Goal: Transaction & Acquisition: Purchase product/service

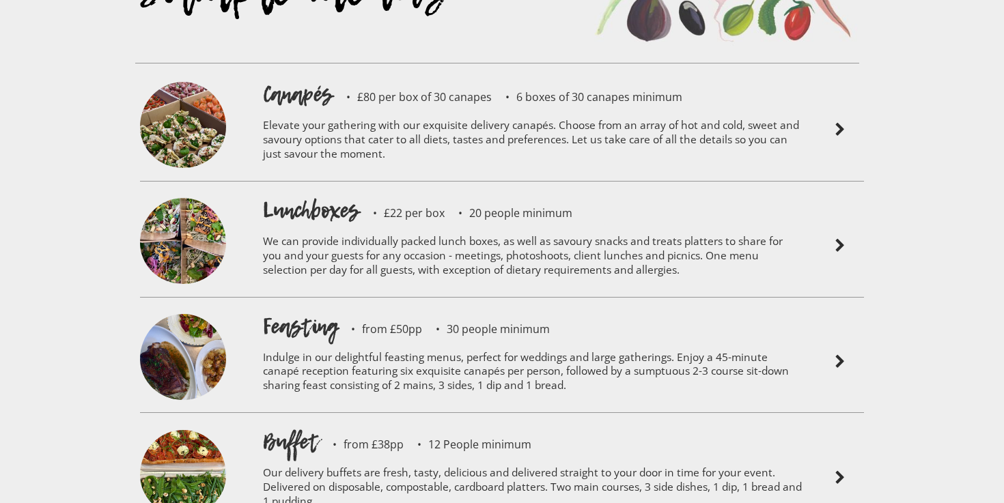
scroll to position [3026, 0]
click at [285, 426] on h1 "Buffet" at bounding box center [291, 441] width 56 height 30
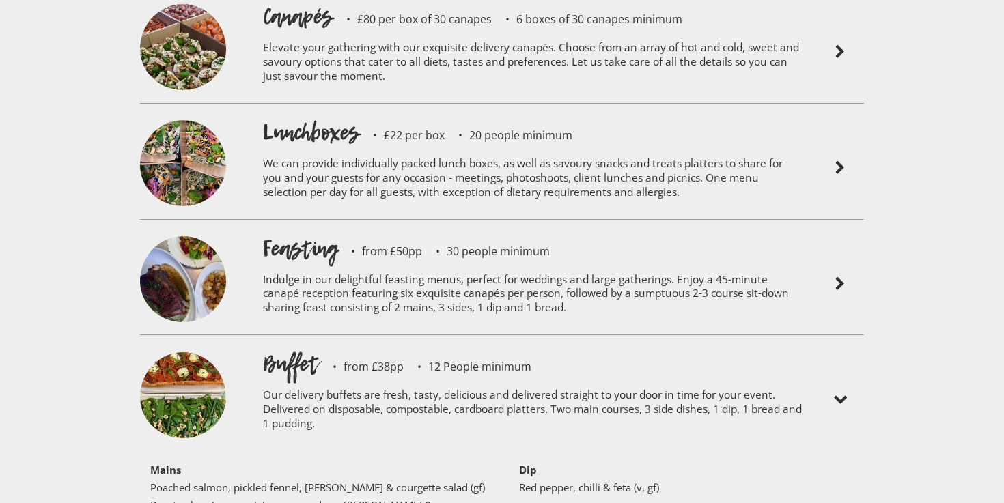
scroll to position [3116, 0]
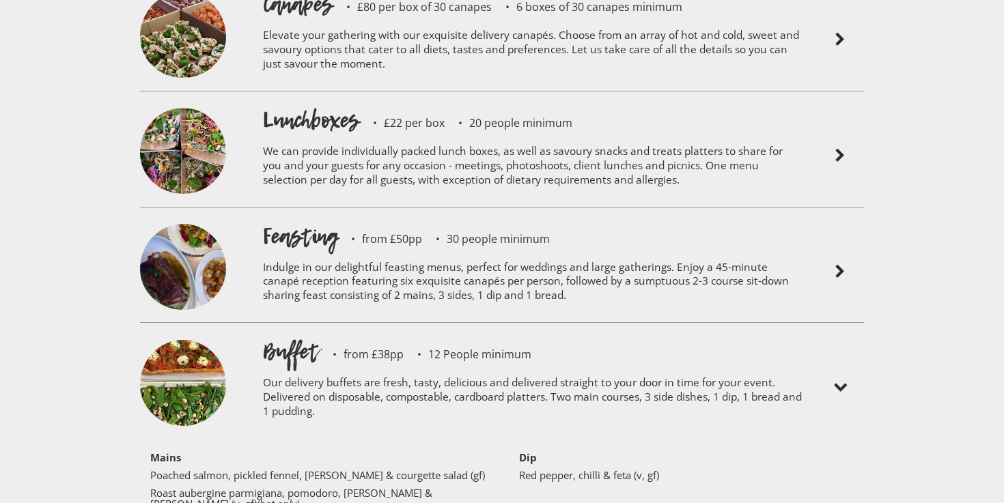
click at [391, 367] on p "Our delivery buffets are fresh, tasty, delicious and delivered straight to your…" at bounding box center [533, 399] width 540 height 65
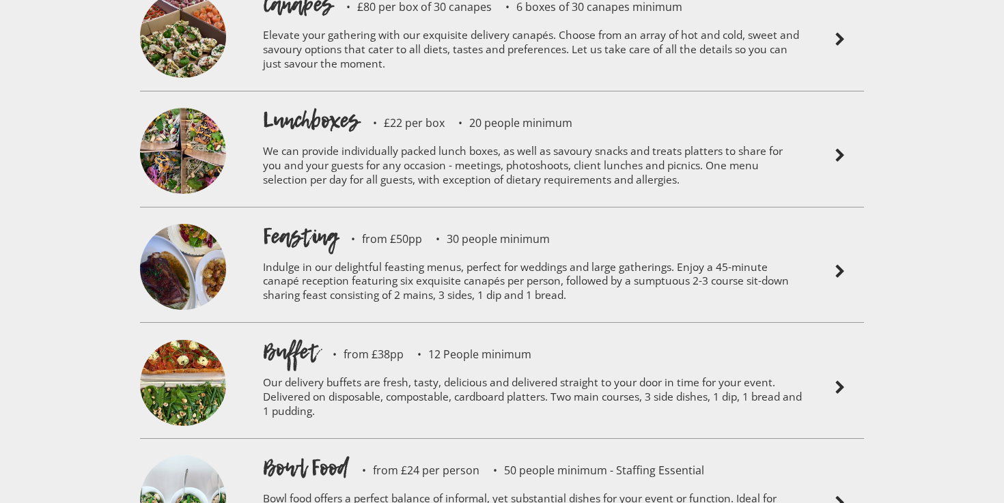
click at [391, 367] on p "Our delivery buffets are fresh, tasty, delicious and delivered straight to your…" at bounding box center [533, 399] width 540 height 65
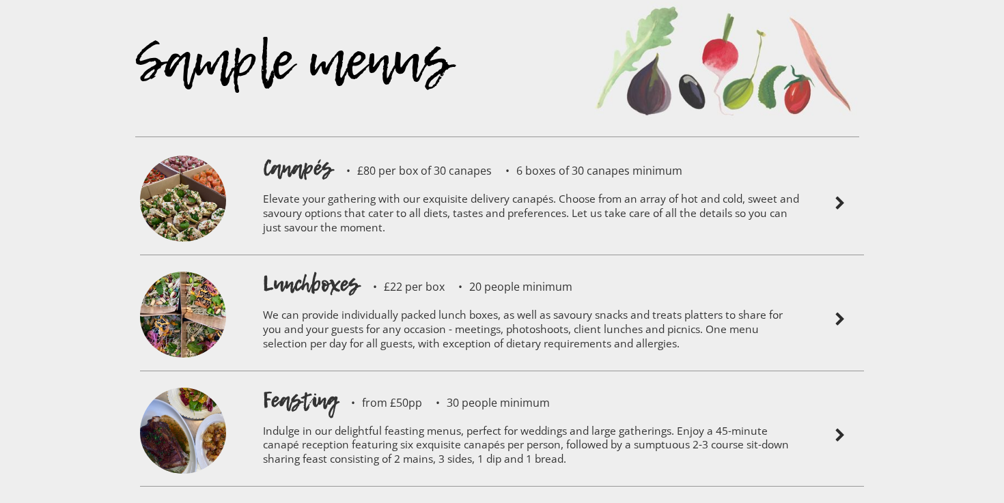
scroll to position [2912, 0]
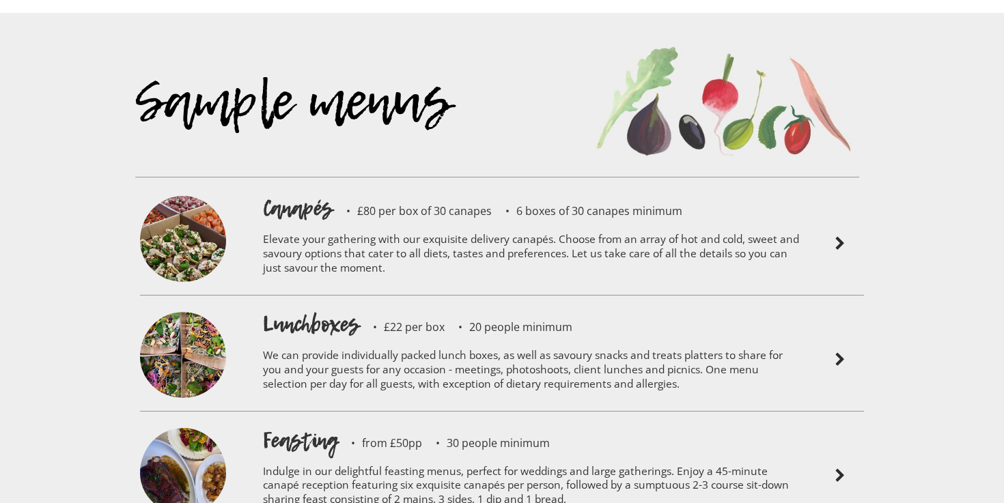
click at [331, 223] on p "Elevate your gathering with our exquisite delivery canapés. Choose from an arra…" at bounding box center [533, 255] width 540 height 65
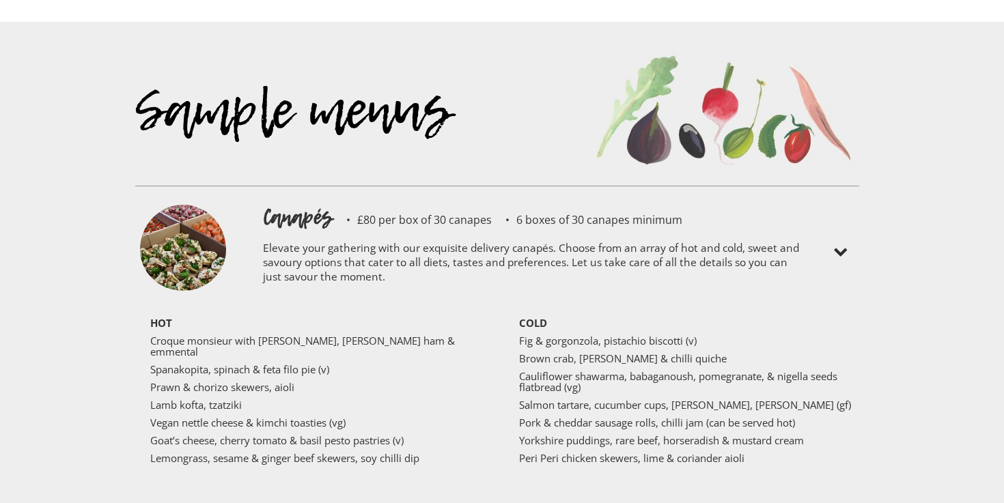
scroll to position [2892, 0]
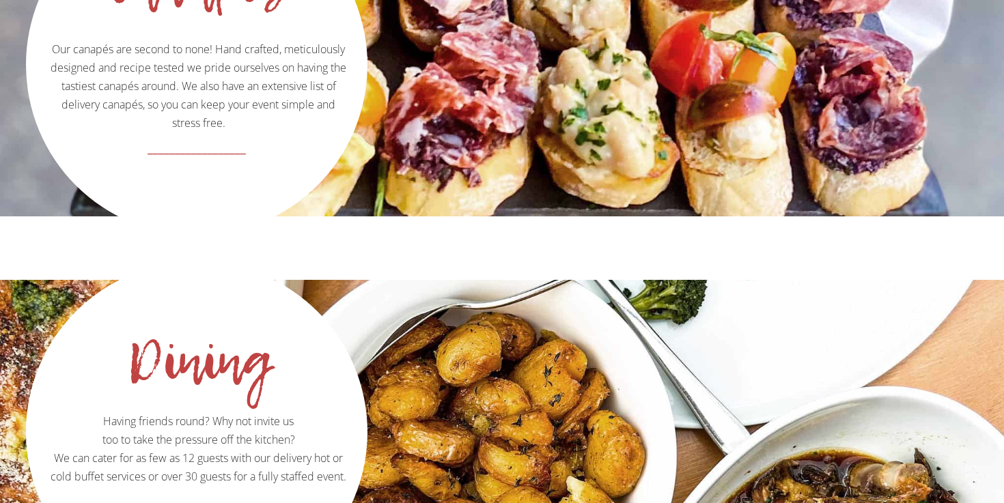
scroll to position [1507, 0]
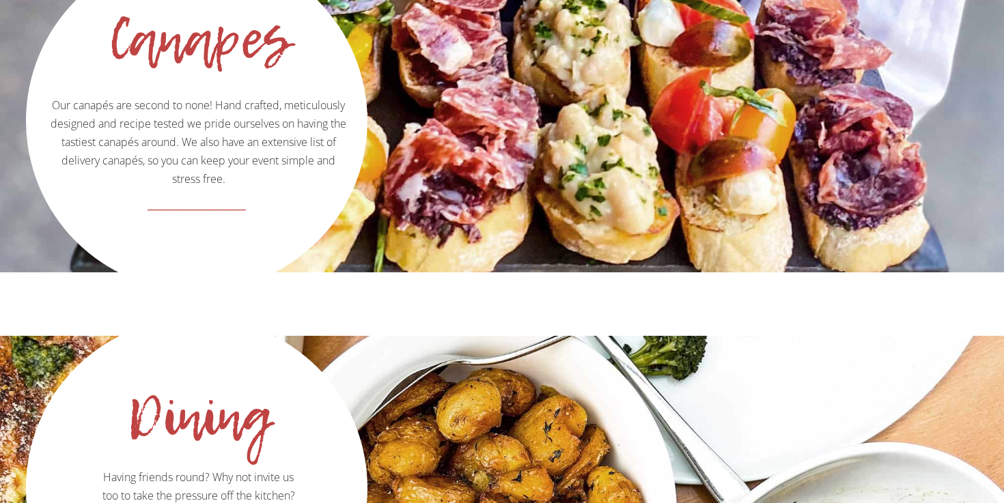
click at [186, 122] on p "Our canapés are second to none! Hand crafted, meticulously designed and recipe …" at bounding box center [196, 69] width 337 height 238
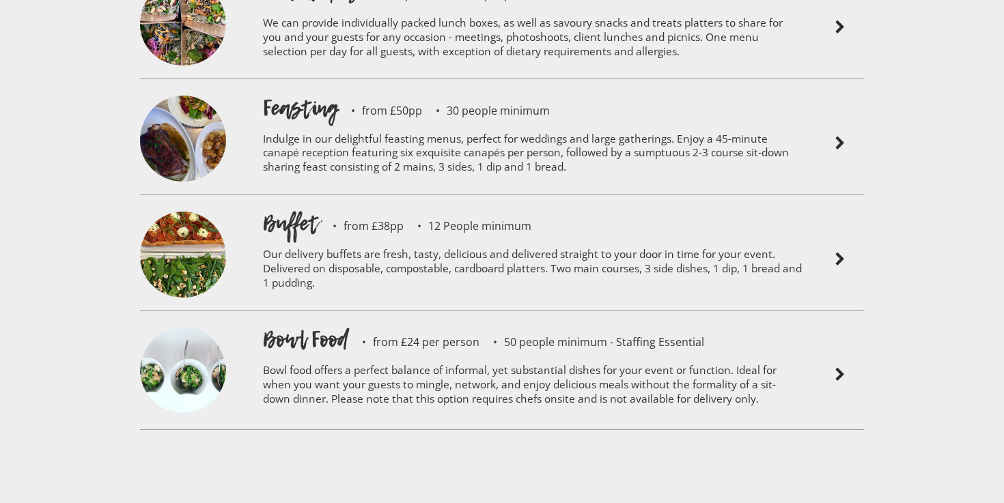
scroll to position [3246, 0]
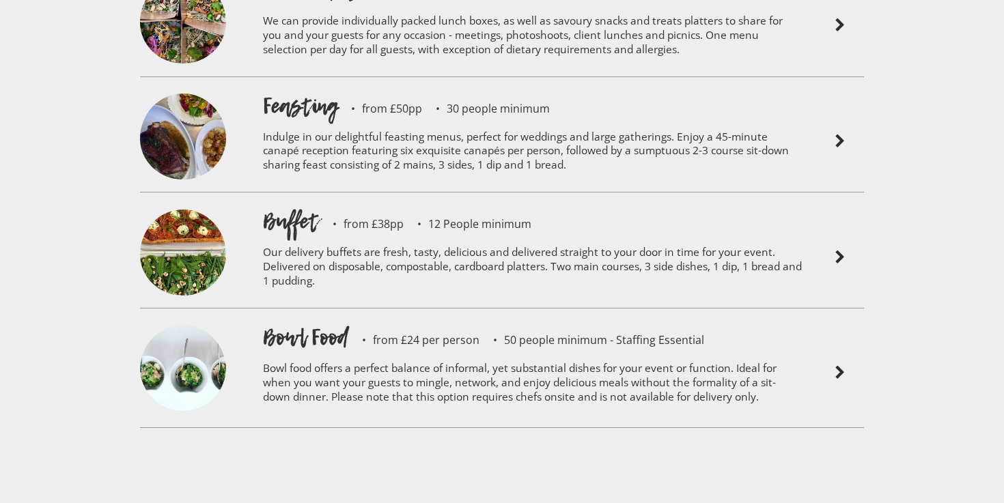
click at [838, 249] on img at bounding box center [840, 257] width 16 height 16
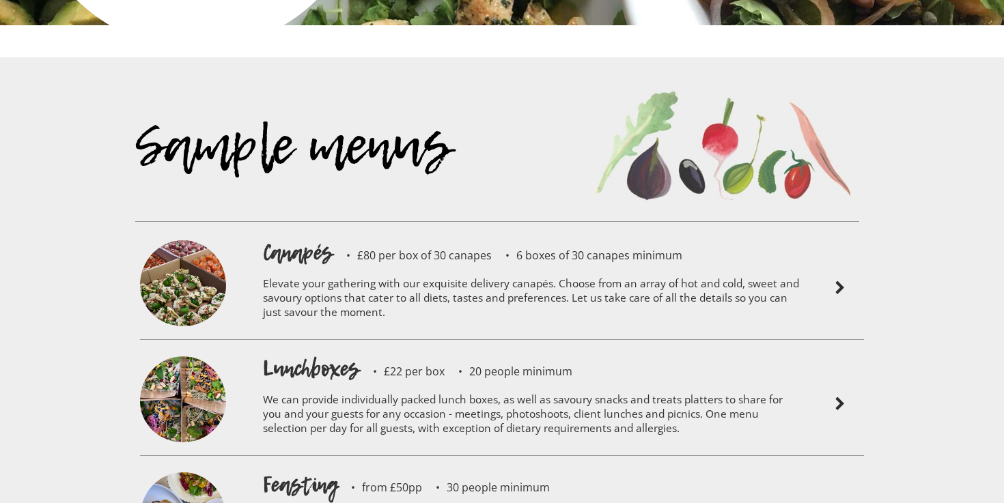
scroll to position [2845, 0]
